Goal: Complete application form: Complete application form

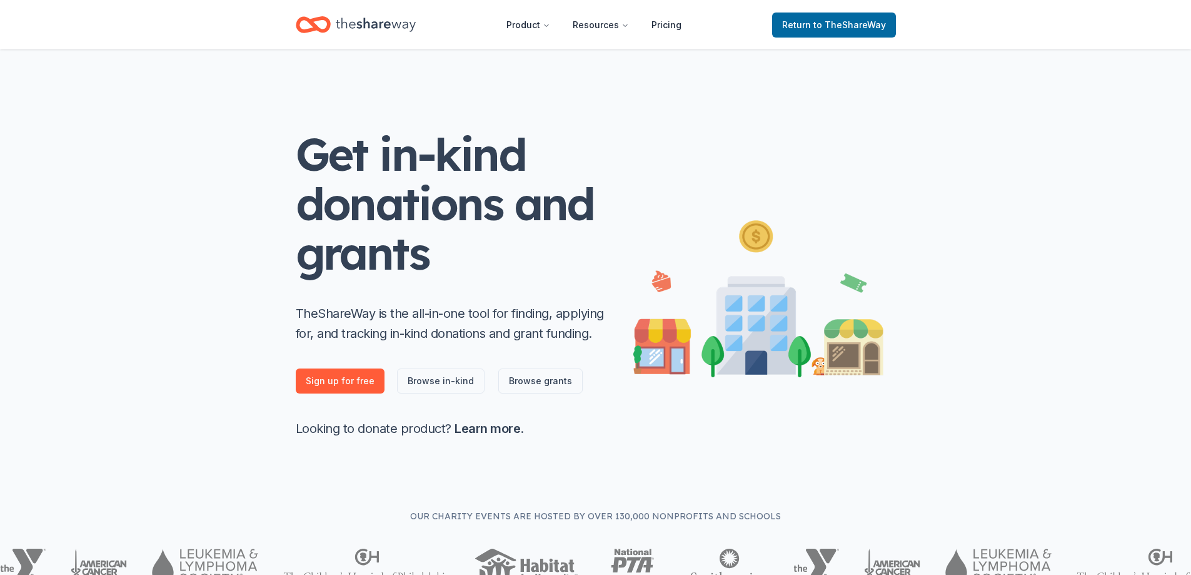
click at [387, 28] on icon "Home" at bounding box center [376, 25] width 80 height 14
click at [396, 28] on icon "Home" at bounding box center [376, 25] width 80 height 26
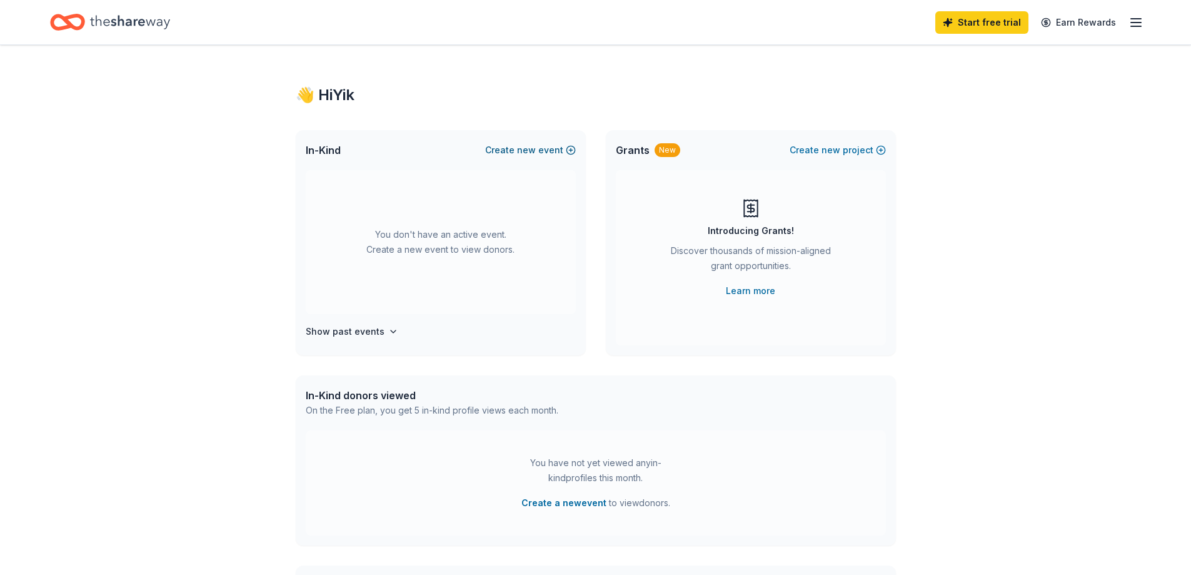
click at [561, 154] on button "Create new event" at bounding box center [530, 150] width 91 height 15
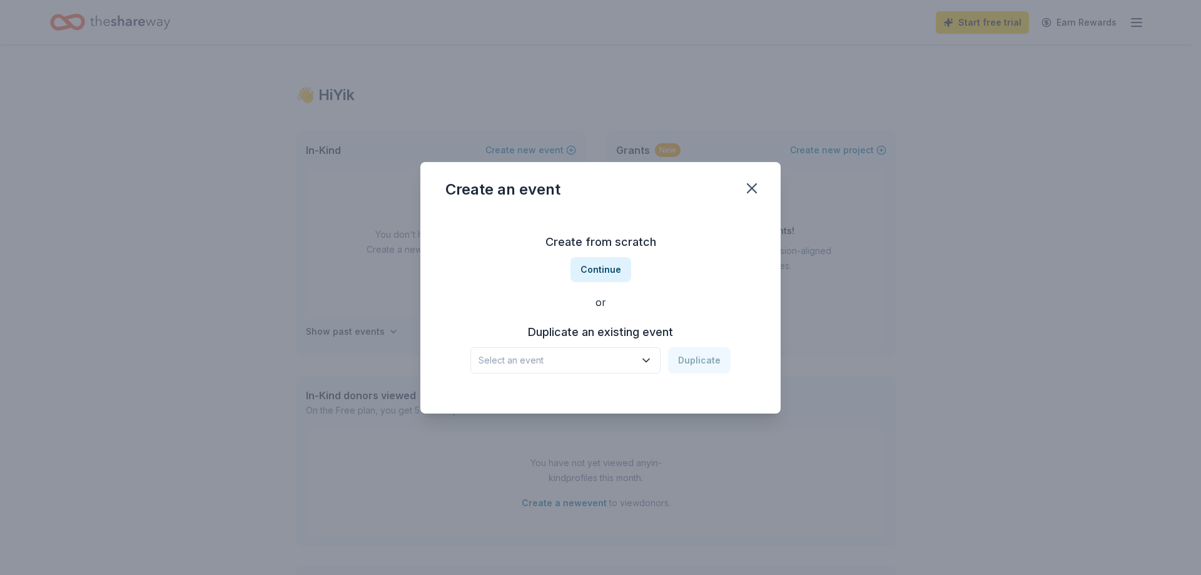
click at [649, 360] on icon "button" at bounding box center [646, 359] width 6 height 3
click at [528, 353] on span "Select an event" at bounding box center [556, 360] width 156 height 15
click at [605, 266] on button "Continue" at bounding box center [600, 269] width 61 height 25
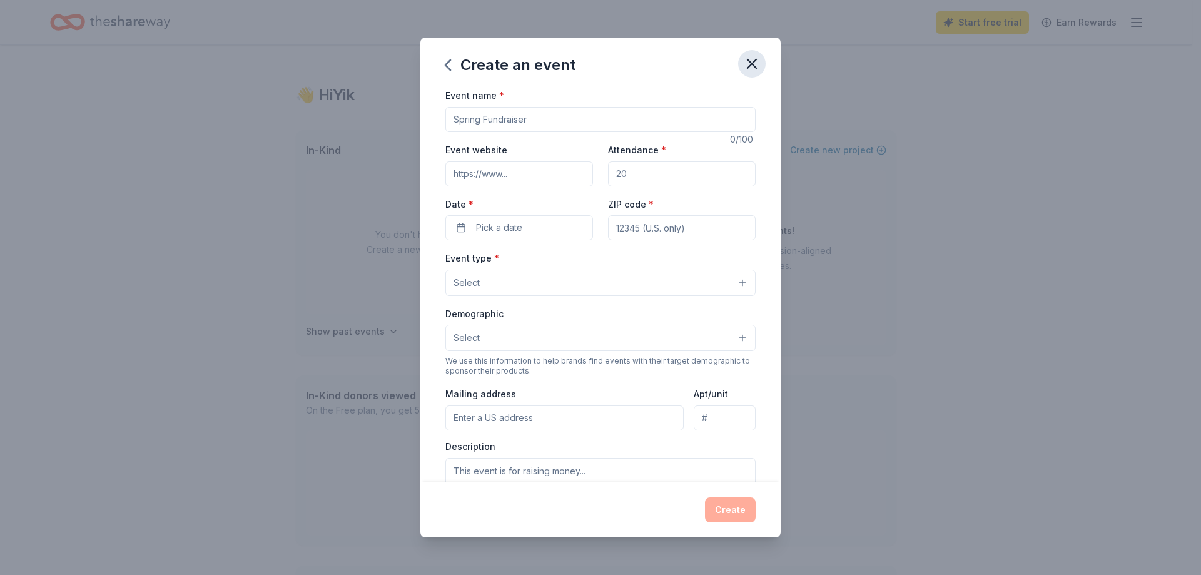
click at [747, 67] on icon "button" at bounding box center [752, 64] width 18 height 18
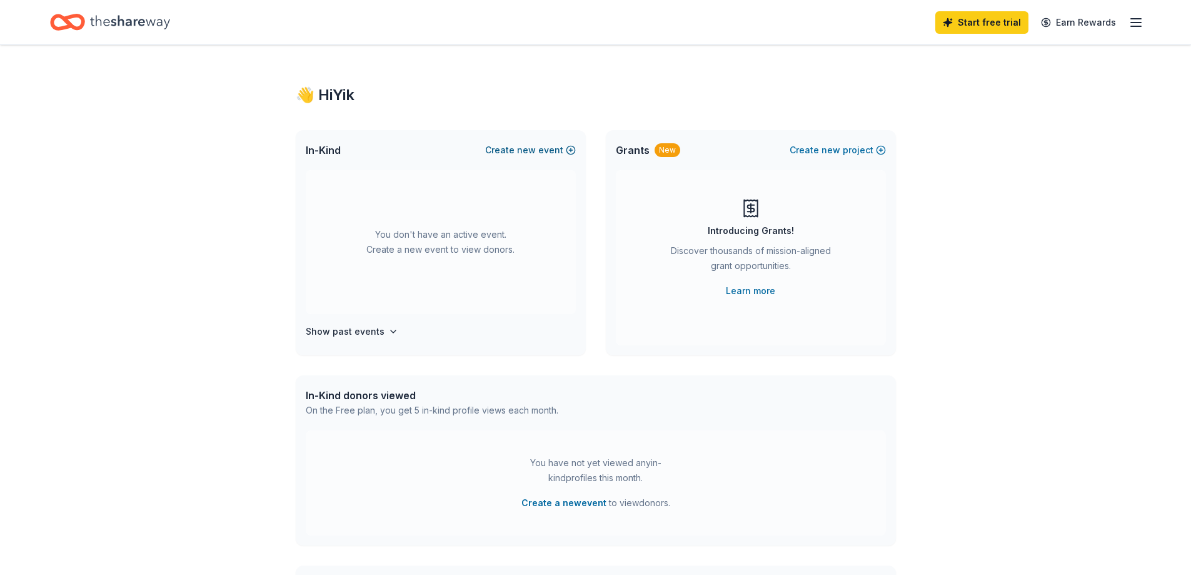
click at [532, 143] on span "new" at bounding box center [526, 150] width 19 height 15
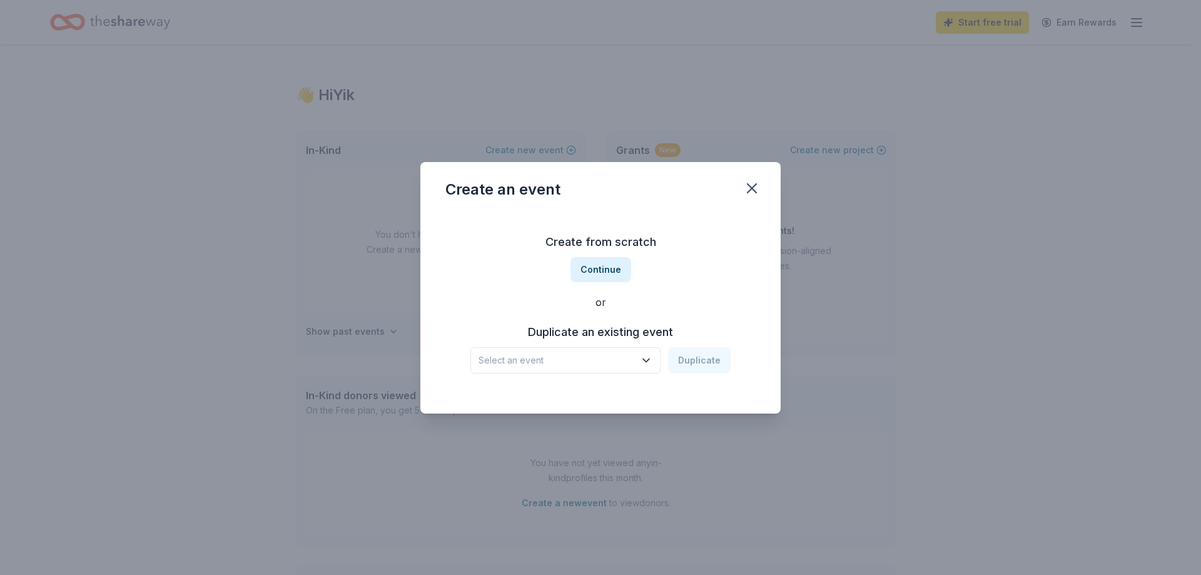
click at [656, 360] on button "Select an event" at bounding box center [565, 360] width 190 height 26
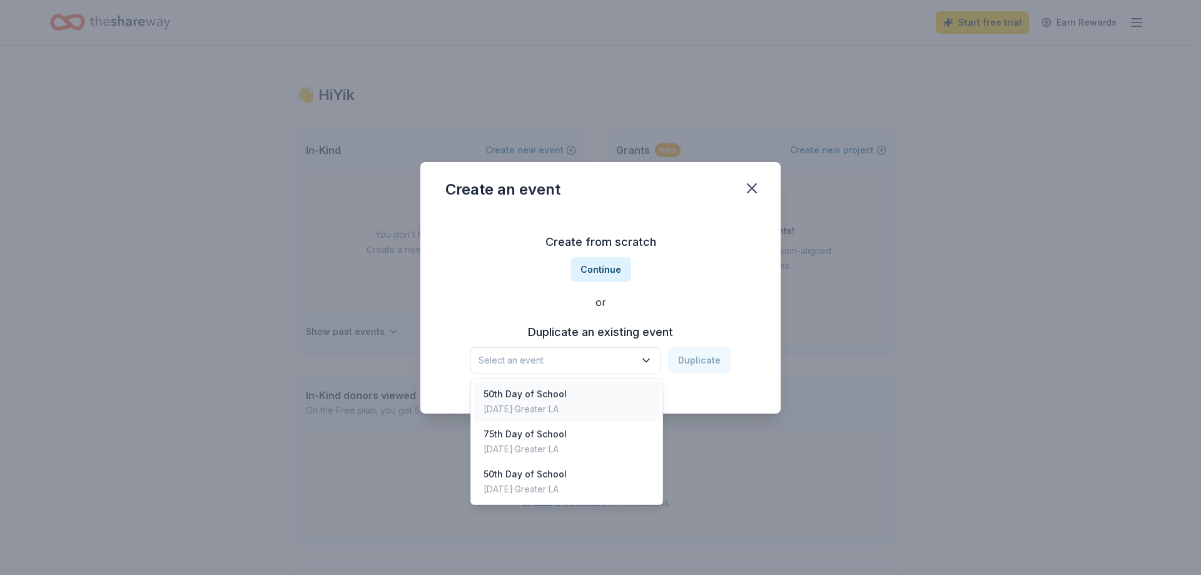
click at [635, 405] on div "50th Day of School [DATE] · Greater LA" at bounding box center [566, 402] width 186 height 40
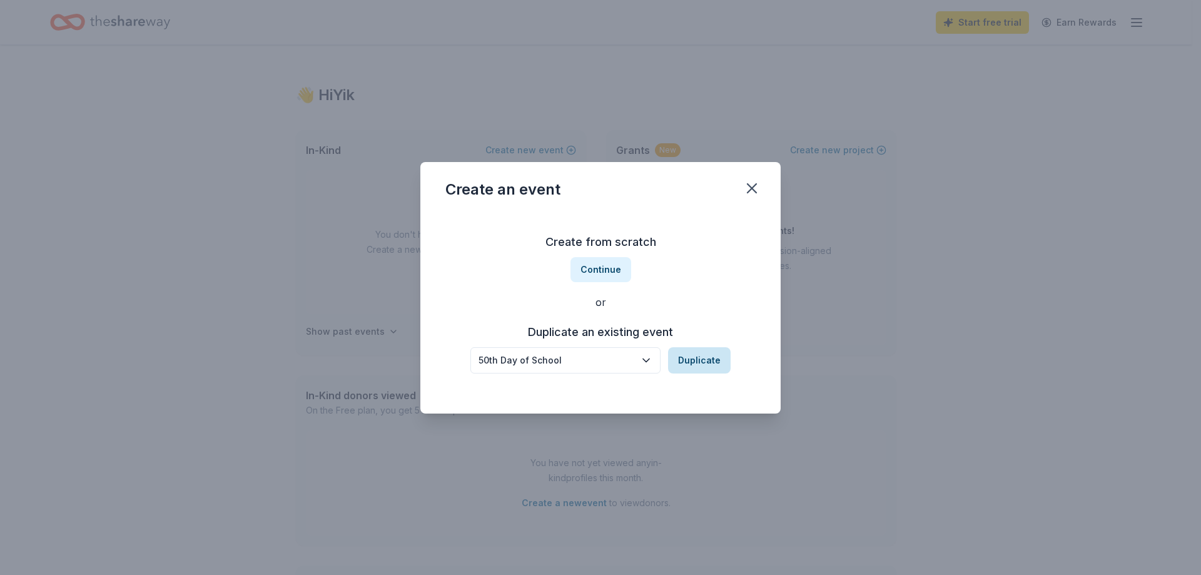
click at [716, 358] on button "Duplicate" at bounding box center [699, 360] width 63 height 26
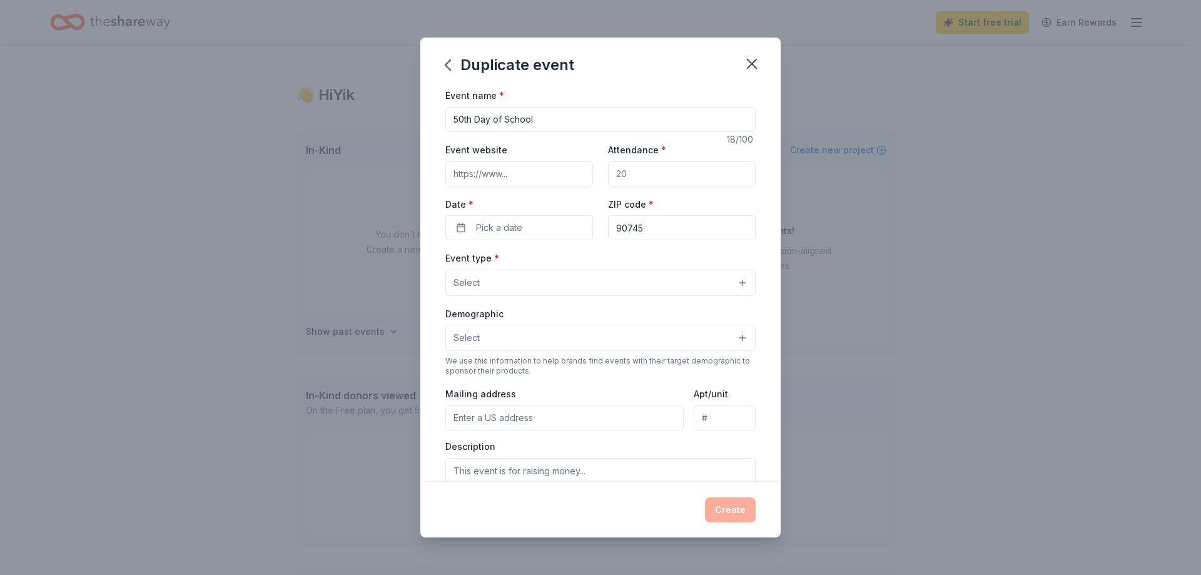
click at [660, 183] on input "Attendance *" at bounding box center [682, 173] width 148 height 25
click at [564, 221] on button "Pick a date" at bounding box center [519, 227] width 148 height 25
click at [580, 257] on button "Go to next month" at bounding box center [584, 261] width 18 height 18
click at [490, 420] on button "28" at bounding box center [494, 418] width 23 height 23
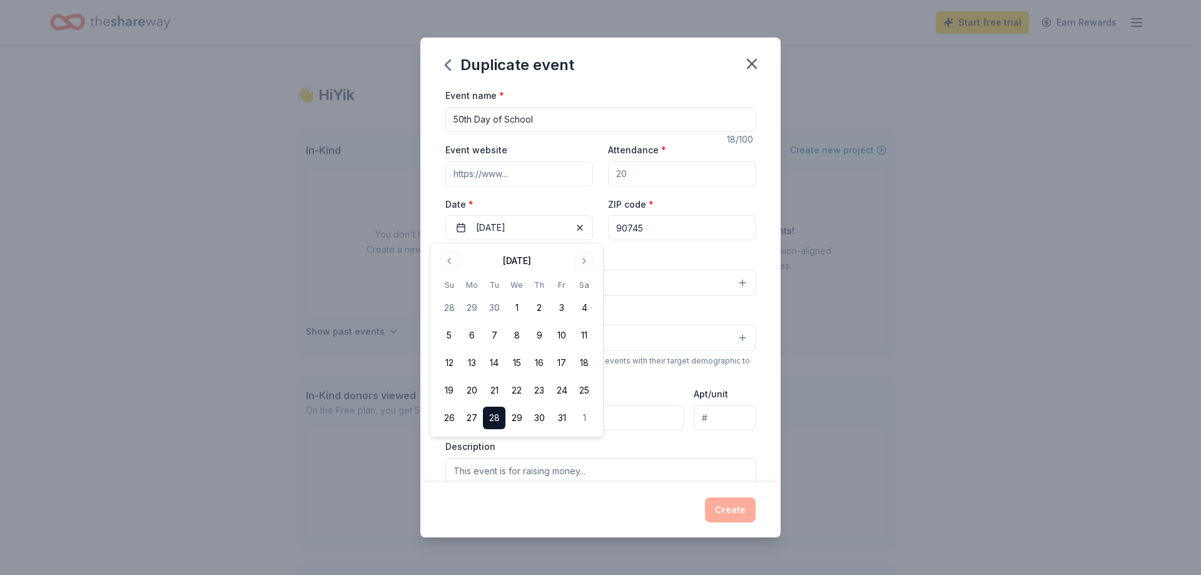
click at [647, 251] on div "Event type * Select" at bounding box center [600, 273] width 310 height 46
drag, startPoint x: 640, startPoint y: 174, endPoint x: 832, endPoint y: 178, distance: 192.1
click at [832, 178] on div "Duplicate event Event name * 50th Day of School 18 /100 Event website Attendanc…" at bounding box center [600, 287] width 1201 height 575
type input "1400"
click at [524, 278] on button "Select" at bounding box center [600, 283] width 310 height 26
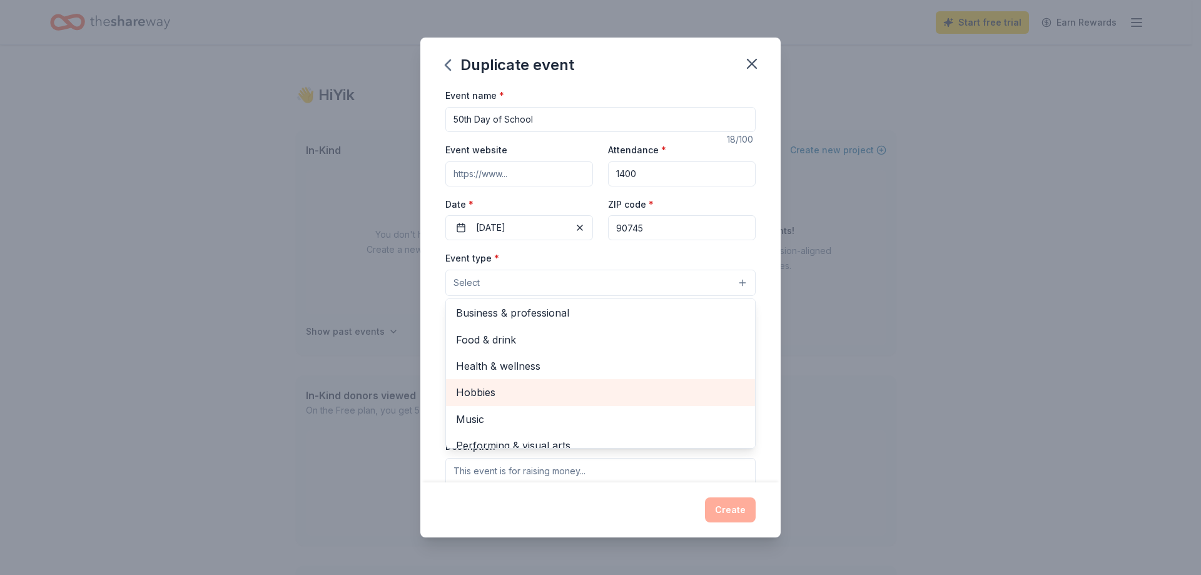
scroll to position [42, 0]
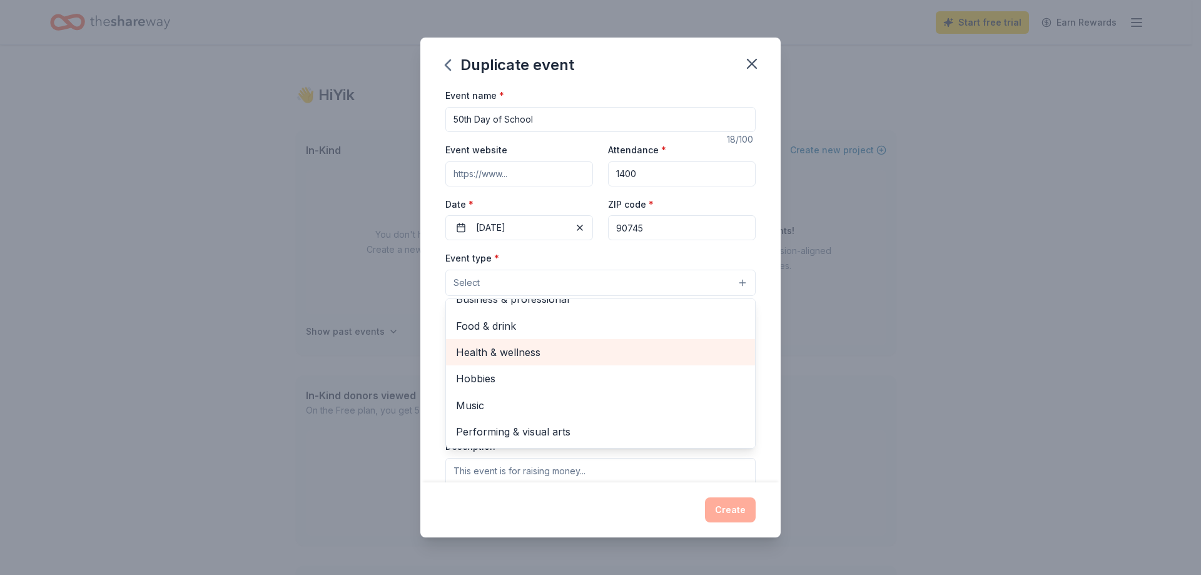
click at [659, 345] on span "Health & wellness" at bounding box center [600, 352] width 289 height 16
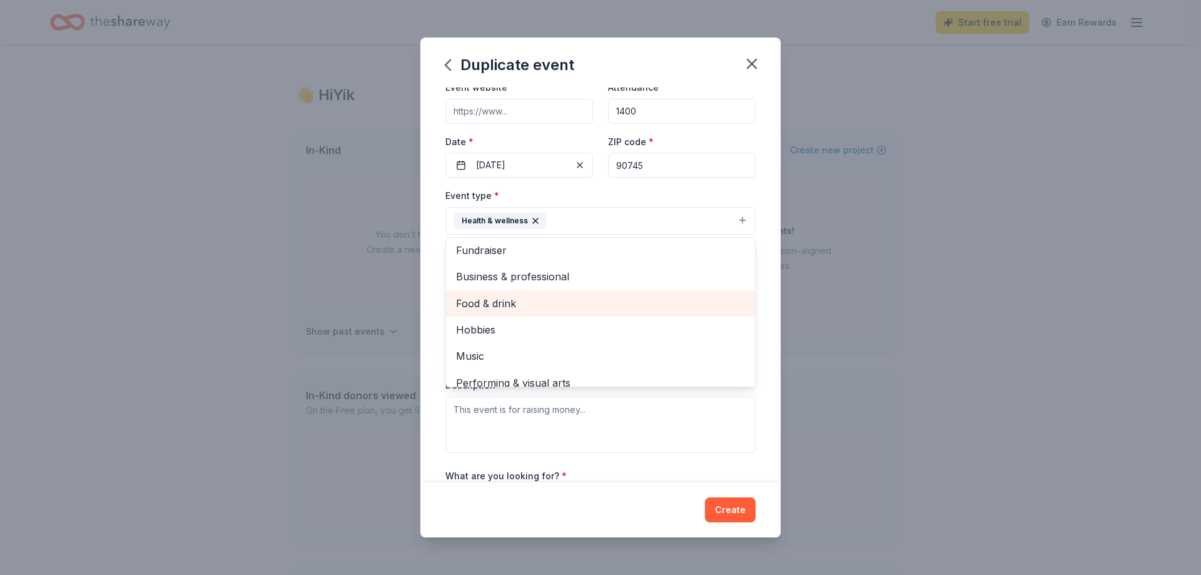
scroll to position [0, 0]
click at [577, 189] on div "Event type * Health & wellness Fundraiser Business & professional Food & drink …" at bounding box center [600, 211] width 310 height 47
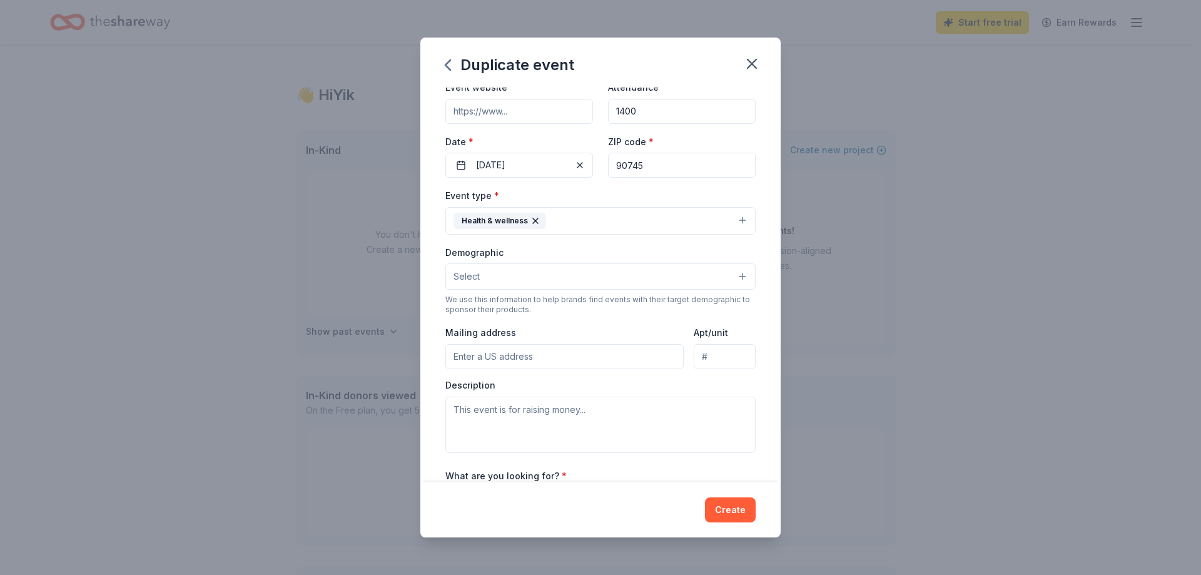
click at [556, 276] on button "Select" at bounding box center [600, 276] width 310 height 26
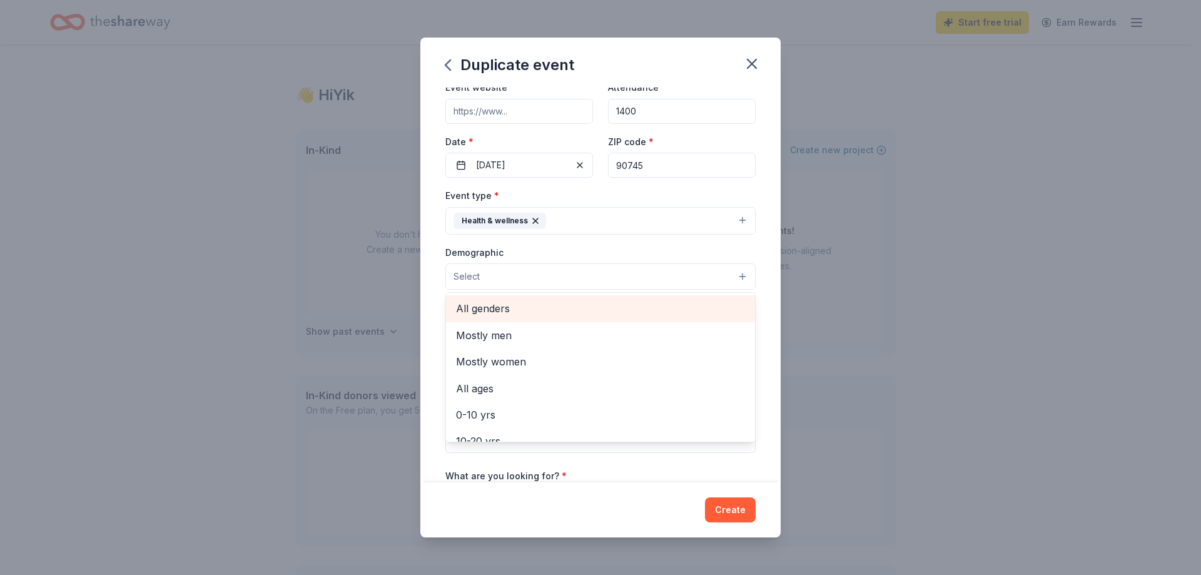
click at [556, 306] on span "All genders" at bounding box center [600, 308] width 289 height 16
click at [433, 322] on div "Event name * 50th Day of School 18 /100 Event website Attendance * 1400 Date * …" at bounding box center [600, 285] width 360 height 394
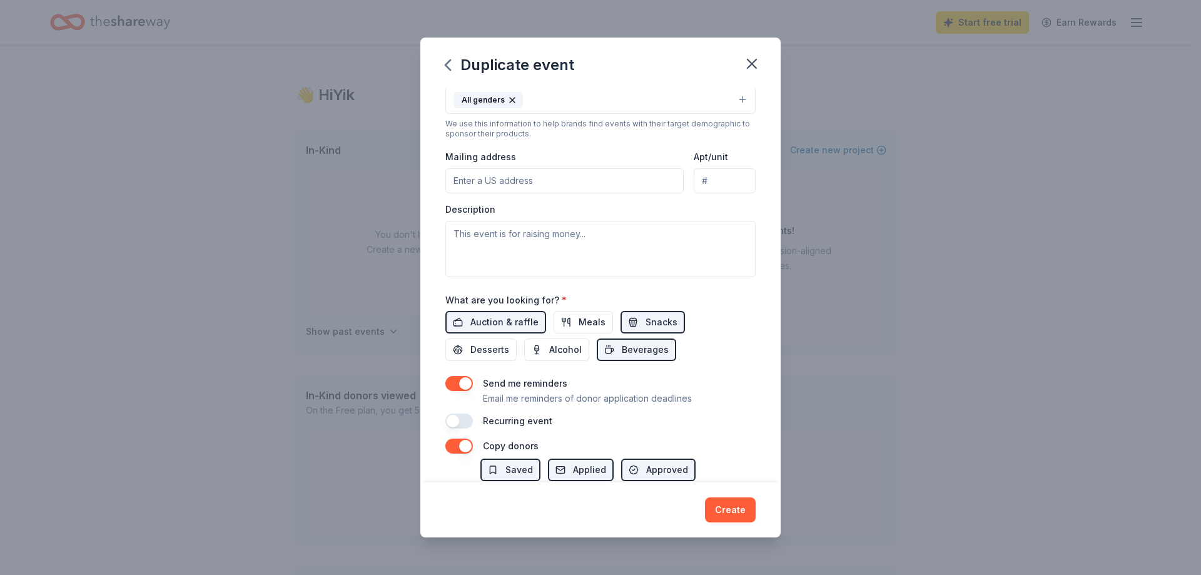
scroll to position [250, 0]
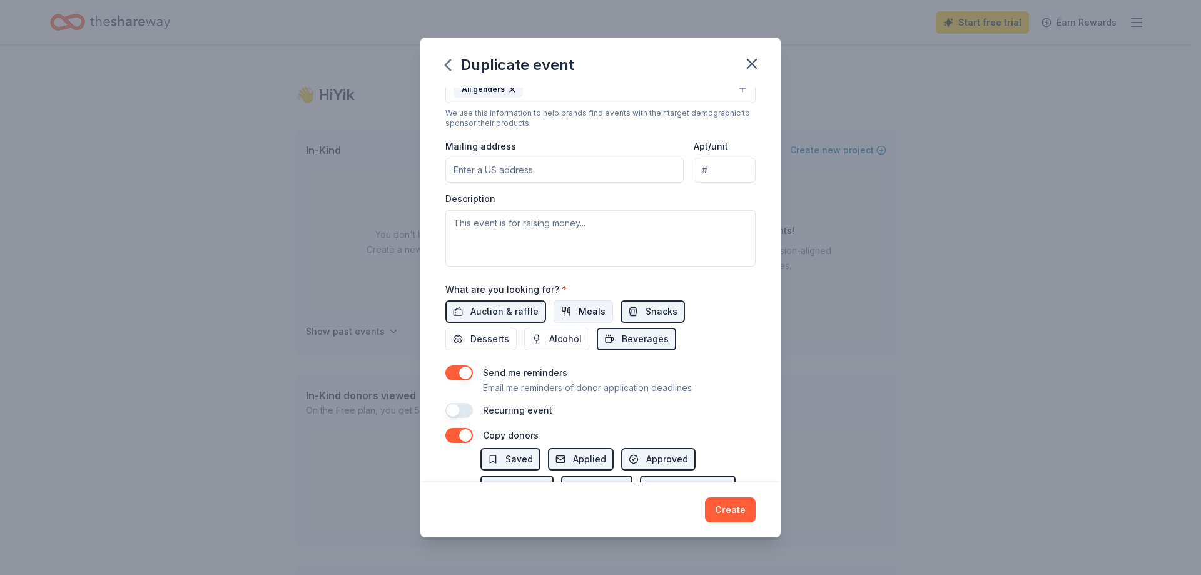
click at [585, 310] on span "Meals" at bounding box center [592, 311] width 27 height 15
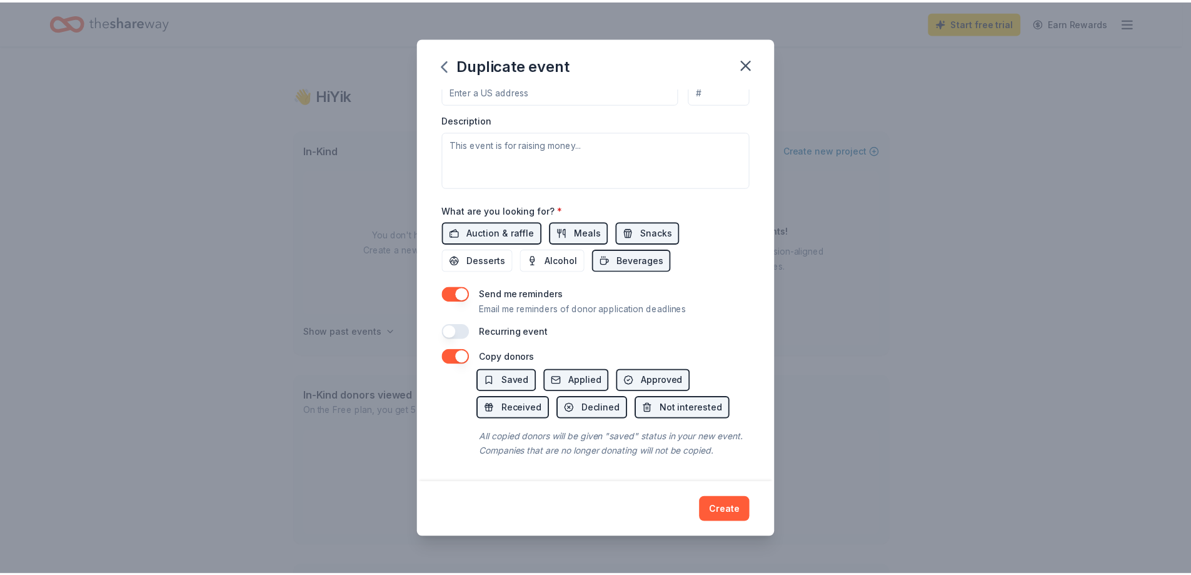
scroll to position [343, 0]
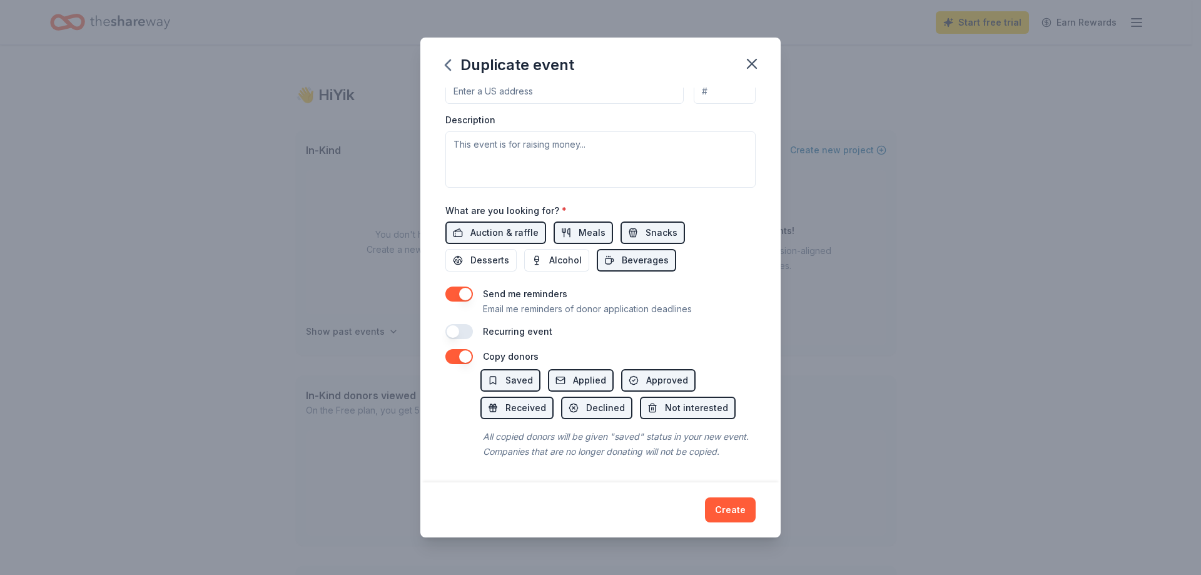
click at [469, 286] on button "button" at bounding box center [459, 293] width 28 height 15
click at [739, 508] on button "Create" at bounding box center [730, 509] width 51 height 25
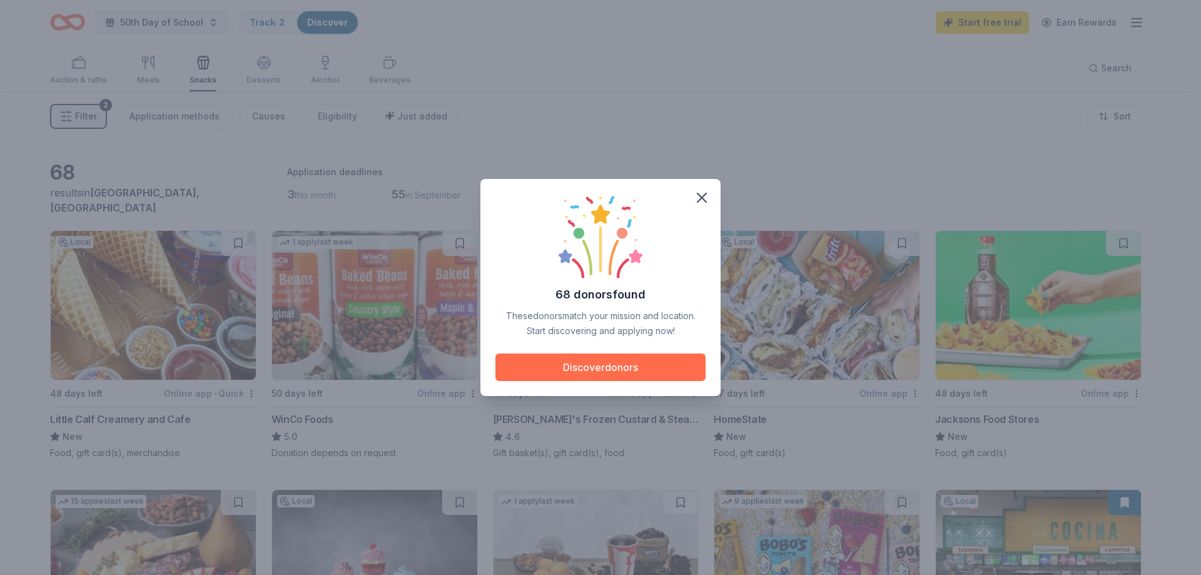
click at [660, 364] on button "Discover donors" at bounding box center [600, 367] width 210 height 28
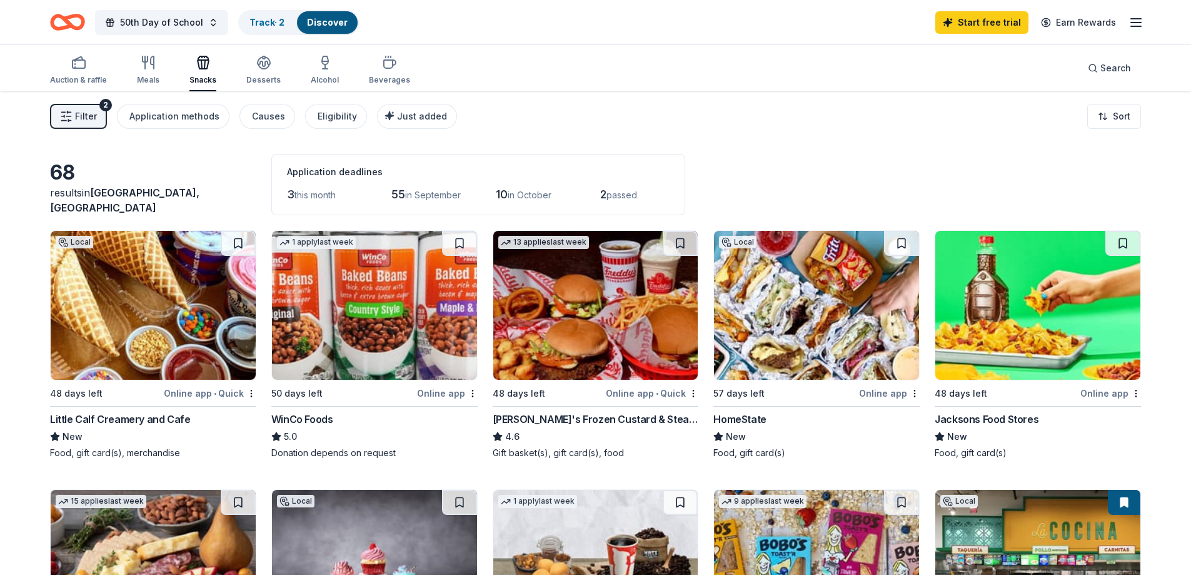
drag, startPoint x: 345, startPoint y: 283, endPoint x: 337, endPoint y: 284, distance: 7.6
click at [337, 284] on img at bounding box center [374, 305] width 205 height 149
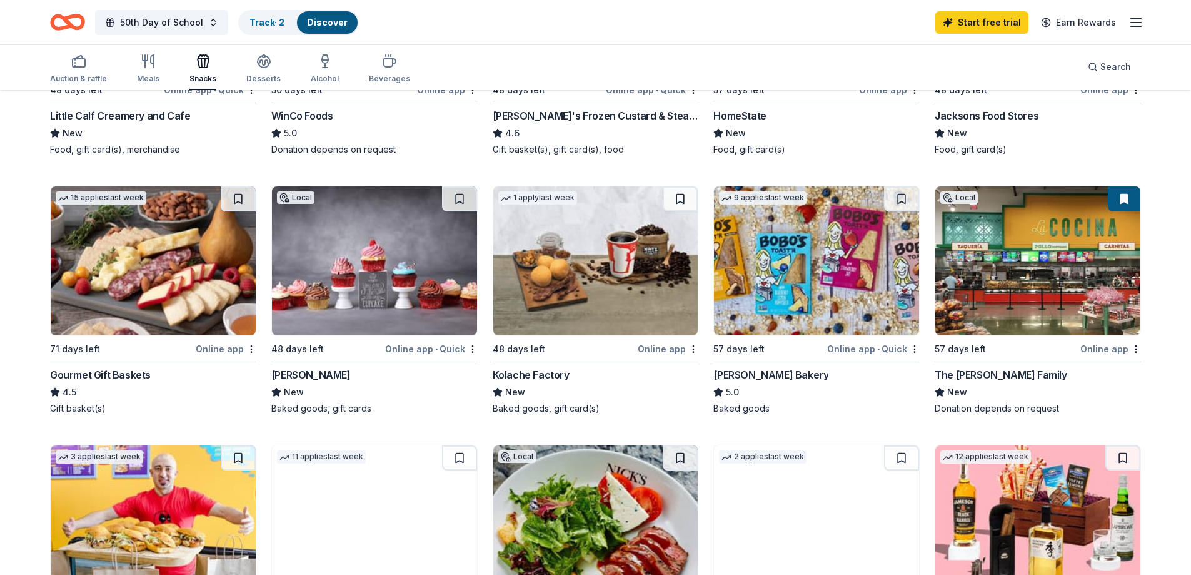
scroll to position [313, 0]
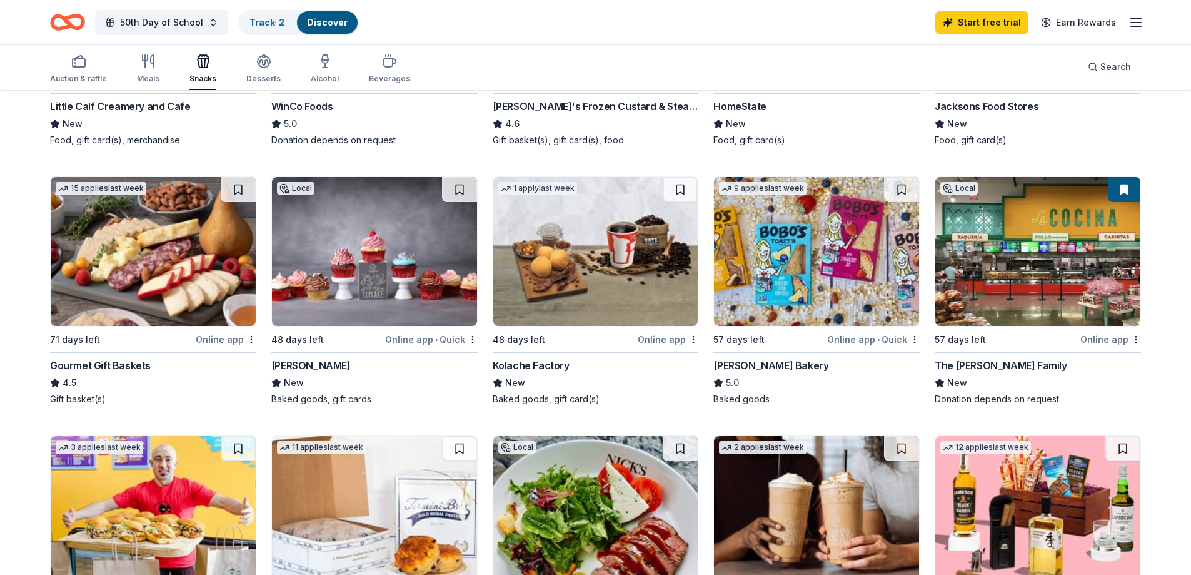
click at [175, 238] on img at bounding box center [153, 251] width 205 height 149
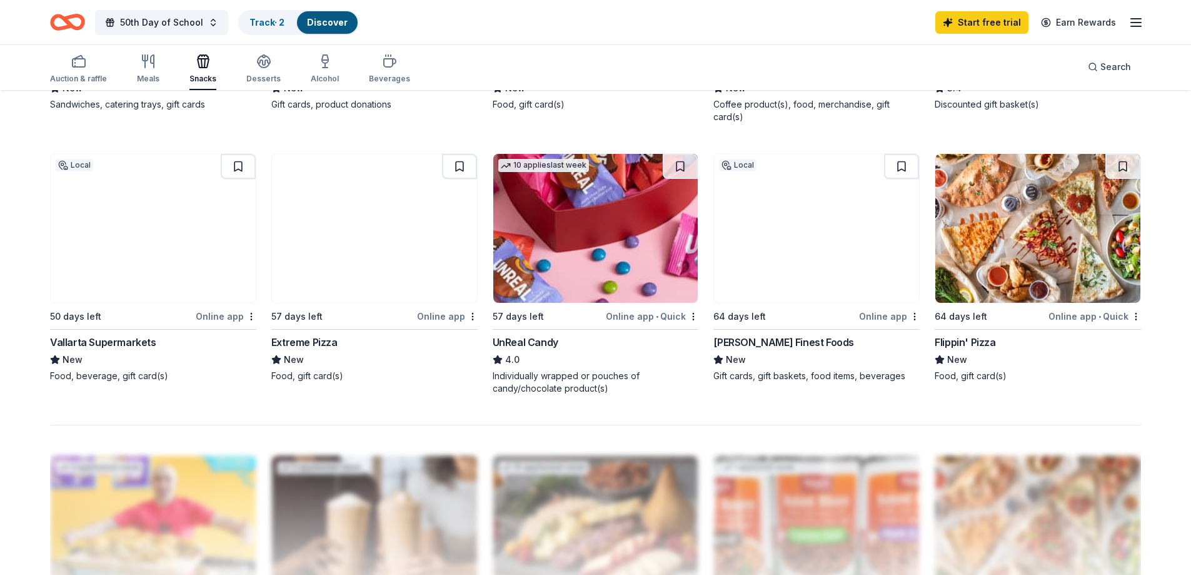
scroll to position [876, 0]
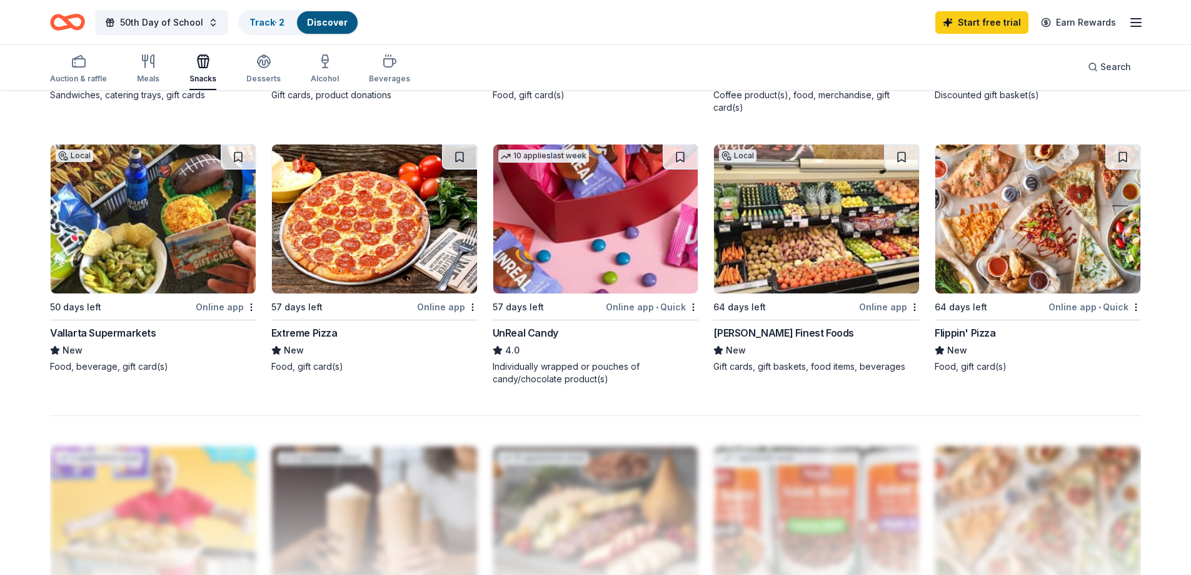
click at [201, 228] on img at bounding box center [153, 218] width 205 height 149
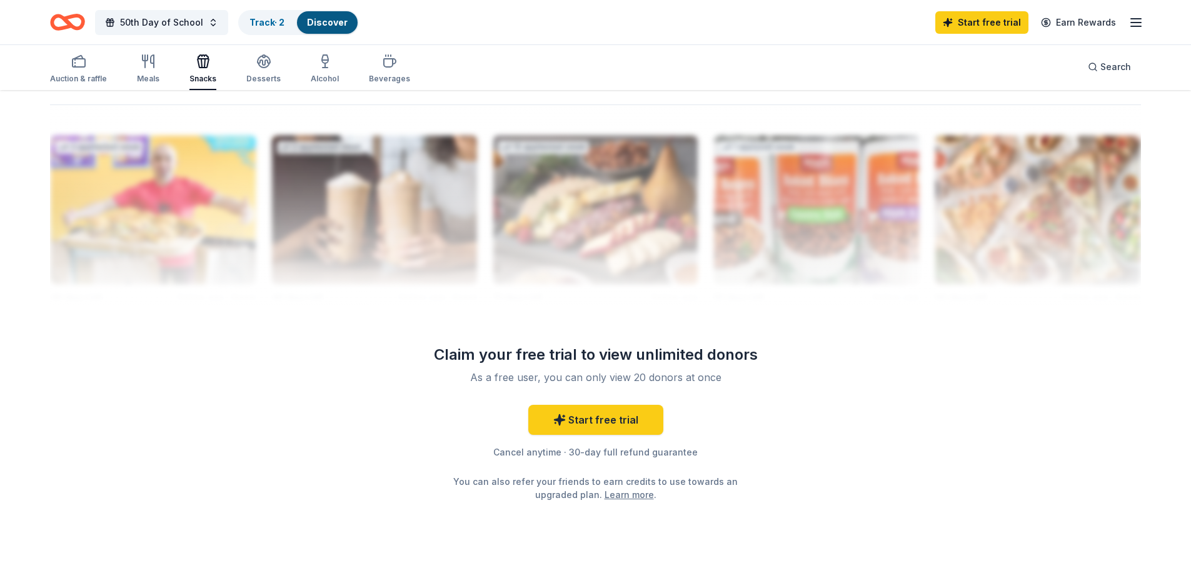
scroll to position [1205, 0]
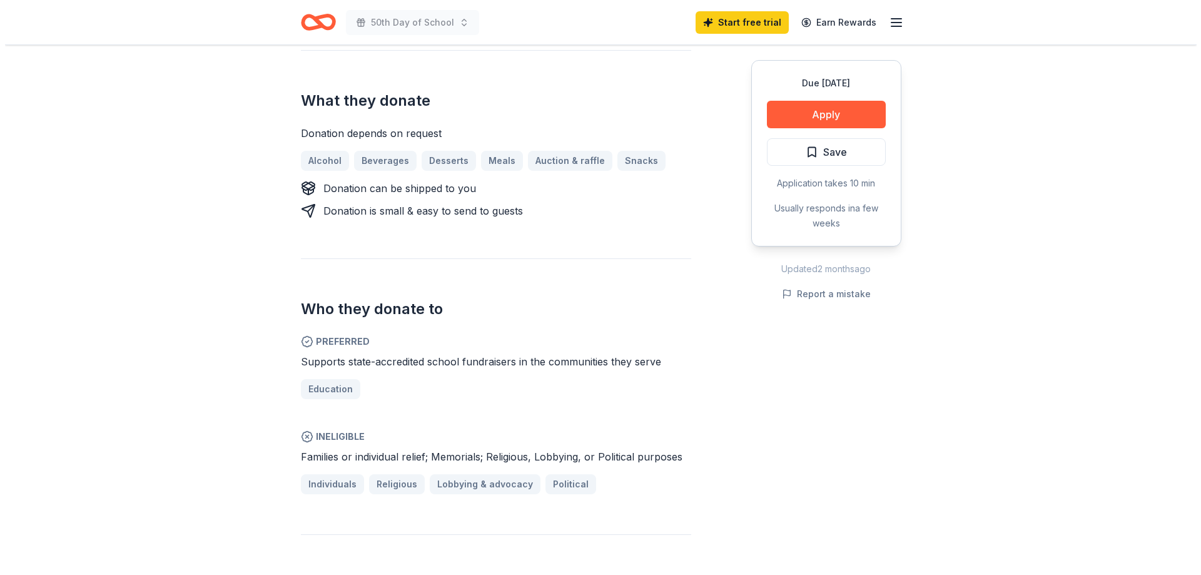
scroll to position [438, 0]
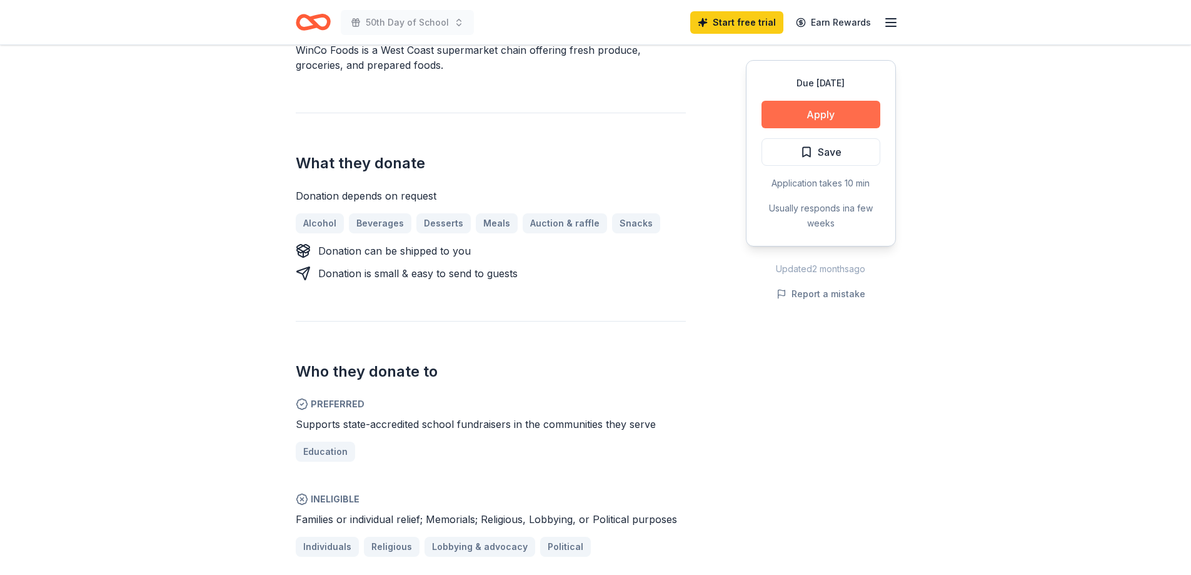
click at [836, 114] on button "Apply" at bounding box center [821, 115] width 119 height 28
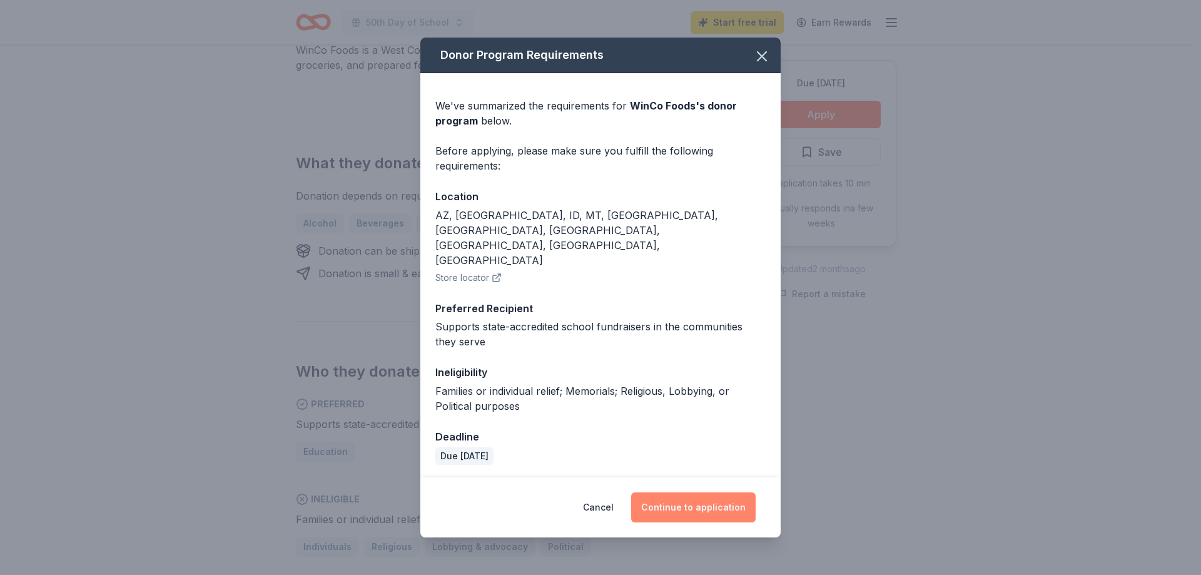
click at [720, 492] on button "Continue to application" at bounding box center [693, 507] width 124 height 30
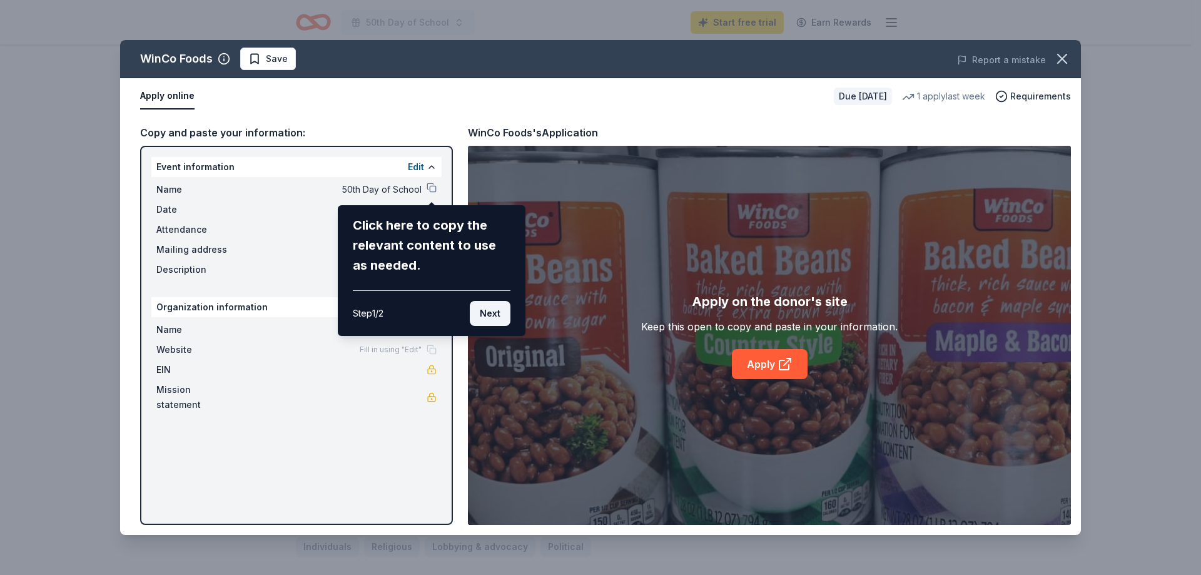
click at [486, 316] on button "Next" at bounding box center [490, 313] width 41 height 25
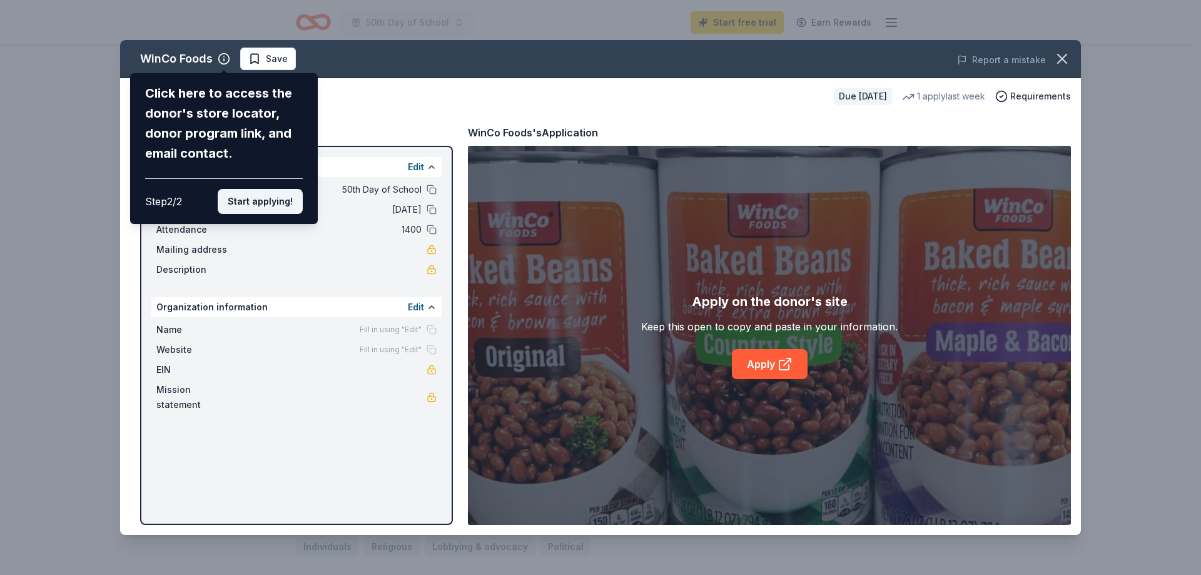
click at [238, 205] on button "Start applying!" at bounding box center [260, 201] width 85 height 25
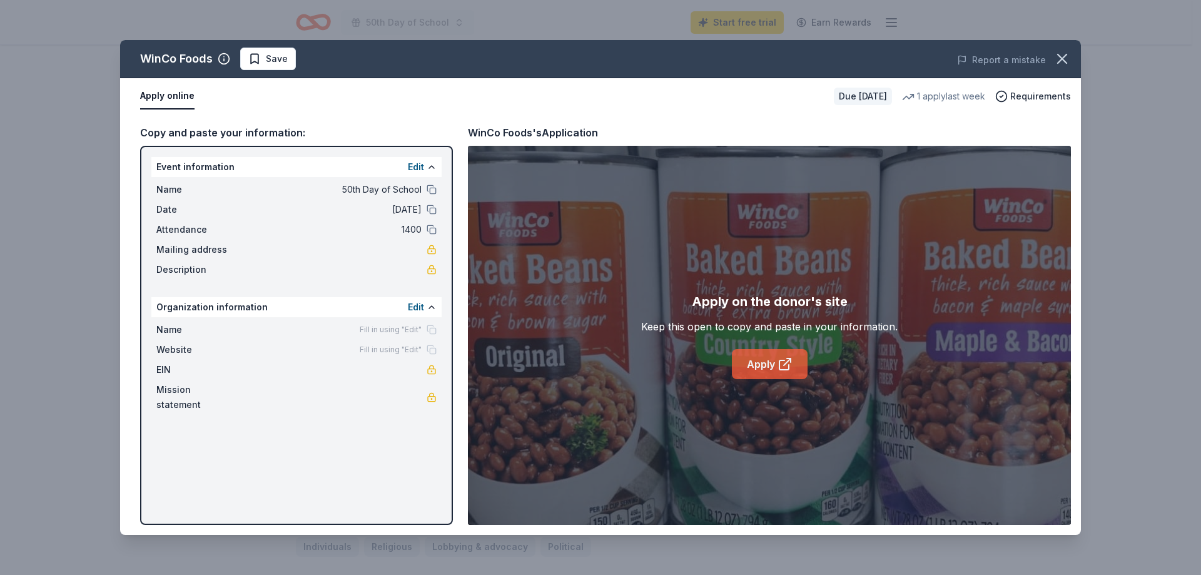
click at [772, 358] on link "Apply" at bounding box center [770, 364] width 76 height 30
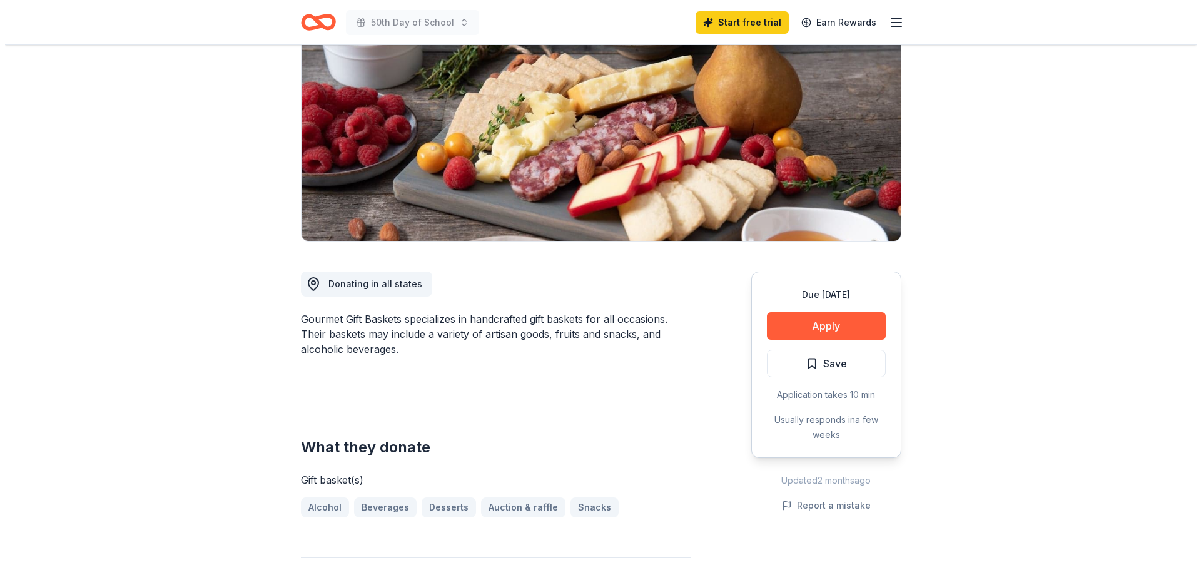
scroll to position [125, 0]
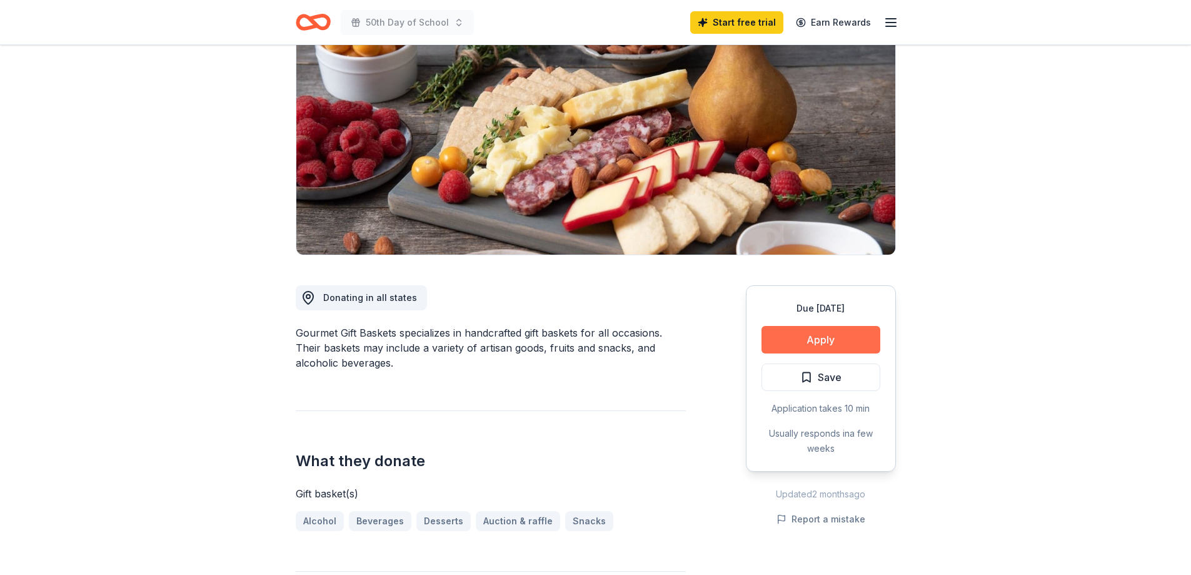
click at [827, 334] on button "Apply" at bounding box center [821, 340] width 119 height 28
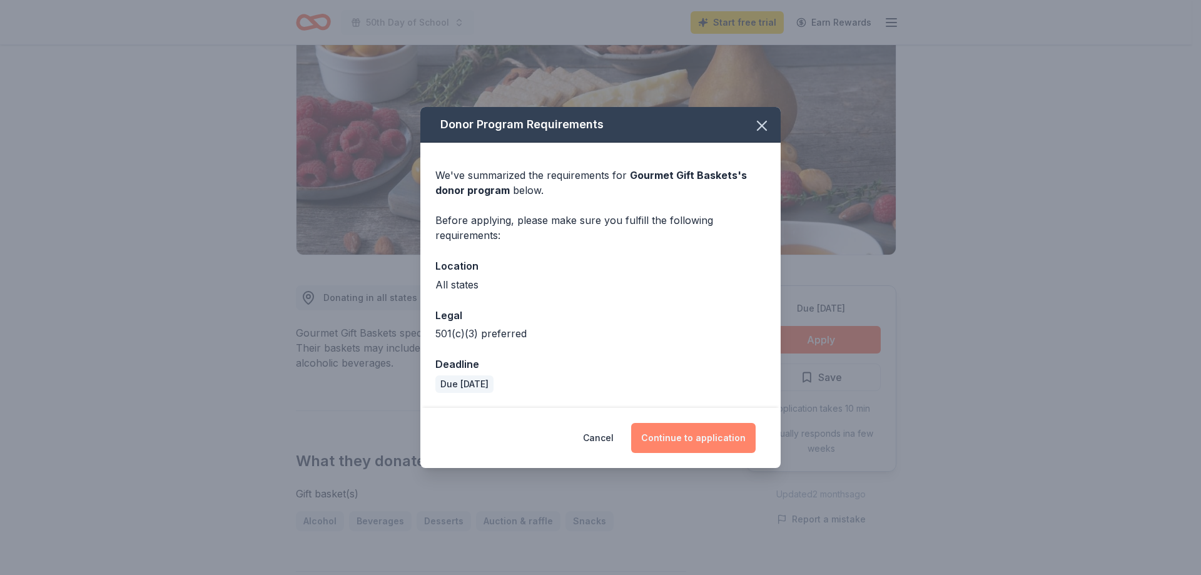
click at [696, 443] on button "Continue to application" at bounding box center [693, 438] width 124 height 30
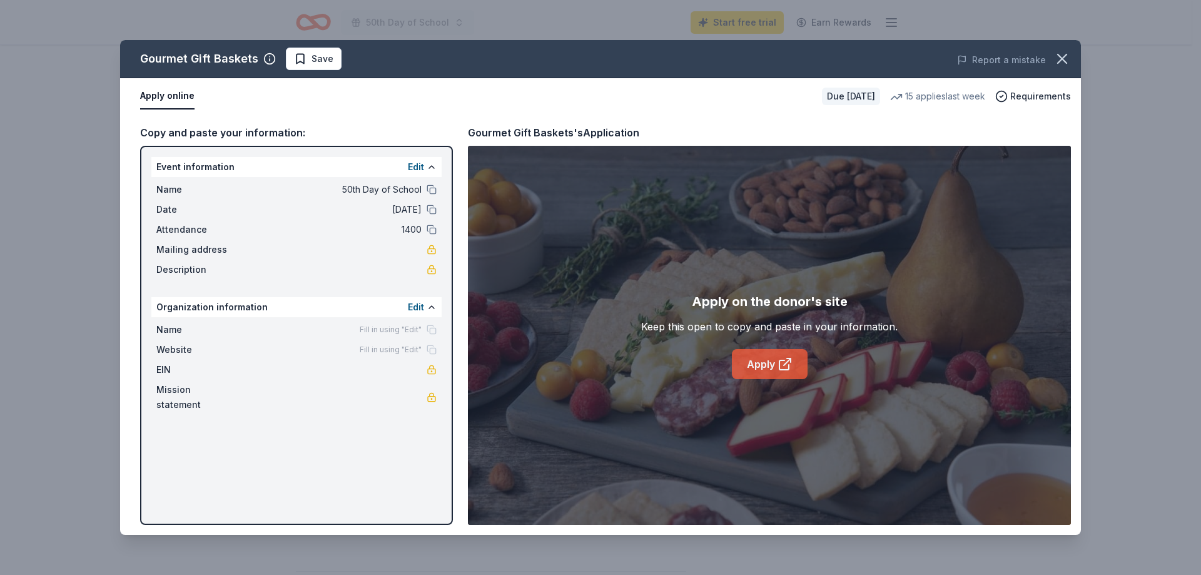
click at [761, 353] on link "Apply" at bounding box center [770, 364] width 76 height 30
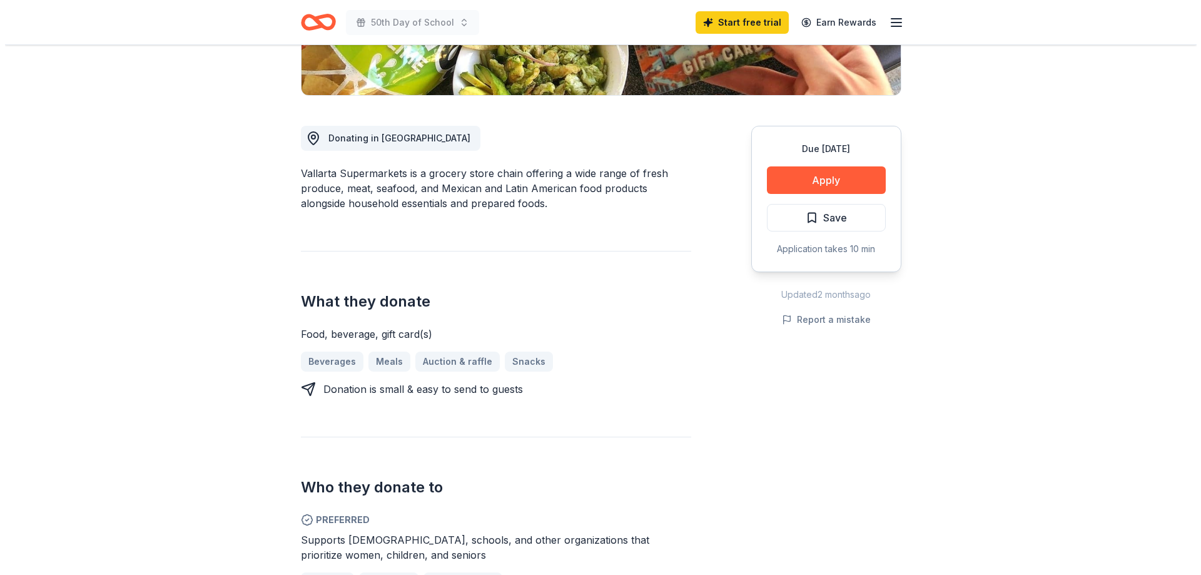
scroll to position [313, 0]
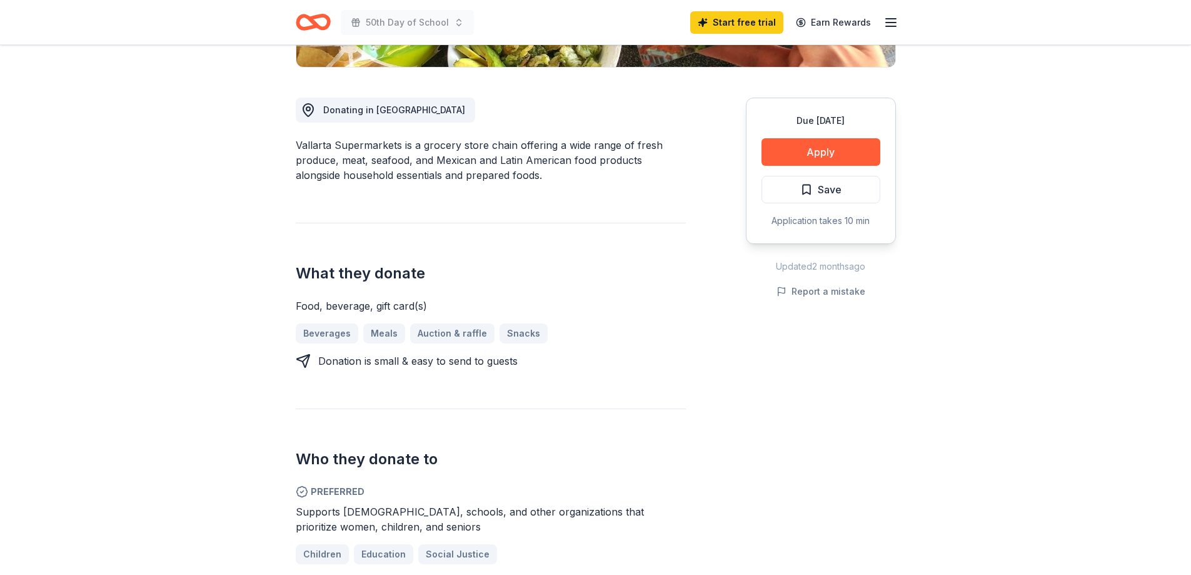
click at [851, 134] on div "Due in 50 days Apply Save Application takes 10 min" at bounding box center [821, 171] width 150 height 146
click at [850, 143] on button "Apply" at bounding box center [821, 152] width 119 height 28
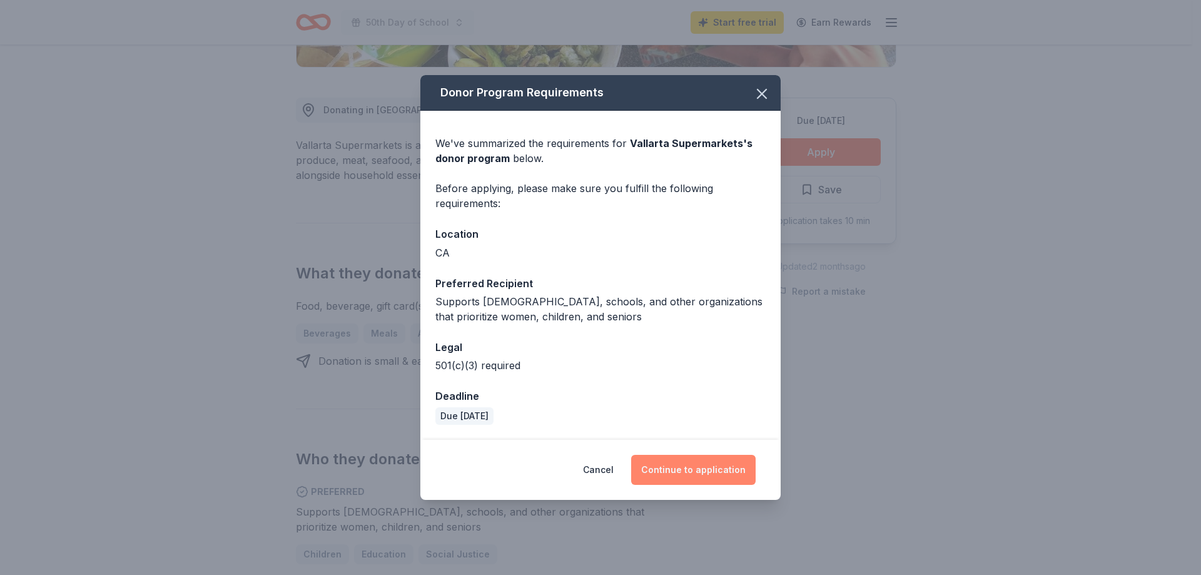
click at [684, 474] on button "Continue to application" at bounding box center [693, 470] width 124 height 30
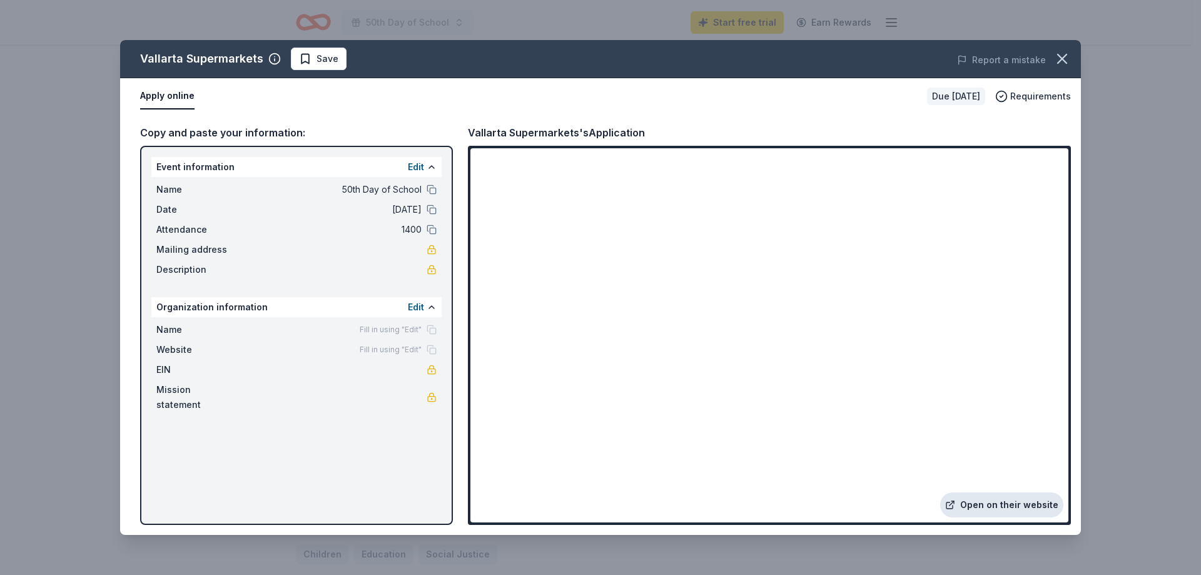
click at [1031, 507] on link "Open on their website" at bounding box center [1001, 504] width 123 height 25
